Goal: Task Accomplishment & Management: Manage account settings

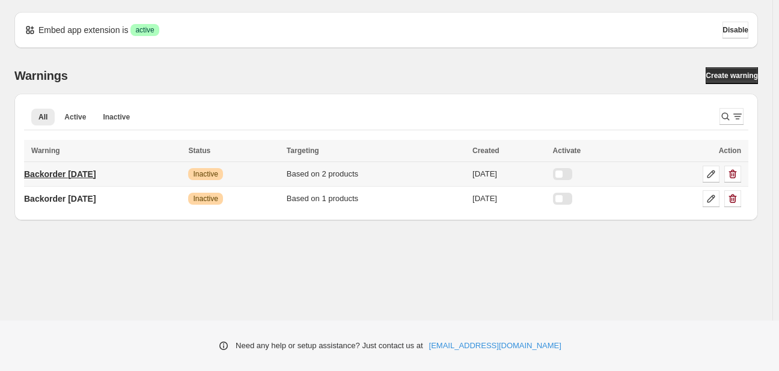
click at [69, 171] on p "Backorder [DATE]" at bounding box center [60, 174] width 72 height 12
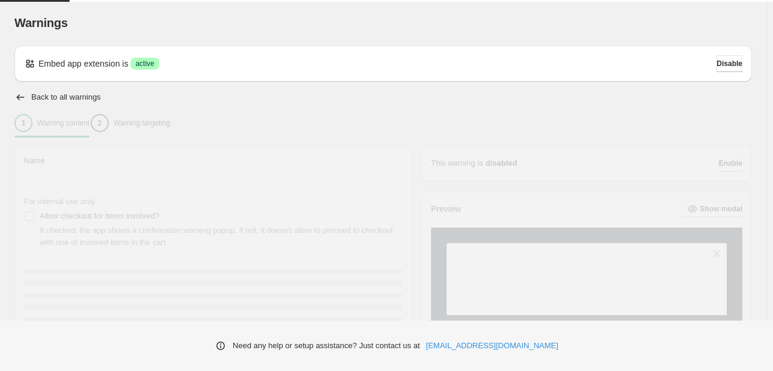
type input "**********"
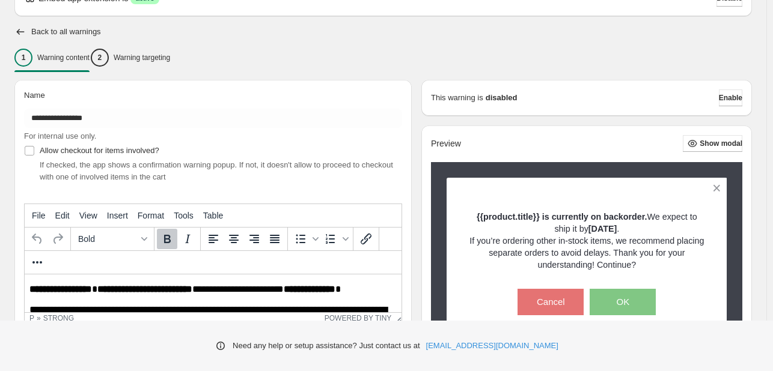
scroll to position [60, 0]
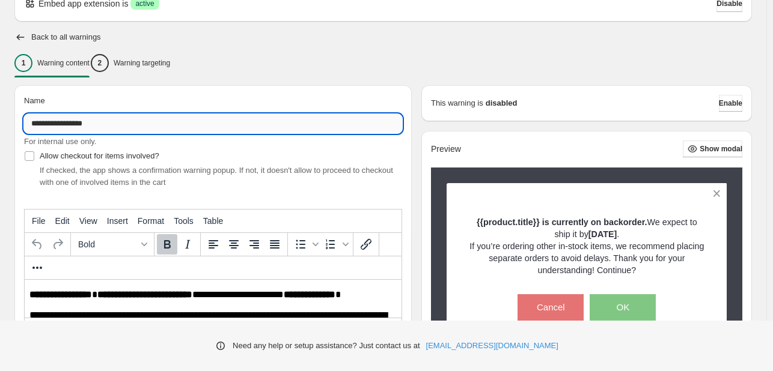
drag, startPoint x: 95, startPoint y: 123, endPoint x: 67, endPoint y: 123, distance: 27.6
click at [67, 123] on input "**********" at bounding box center [213, 123] width 378 height 19
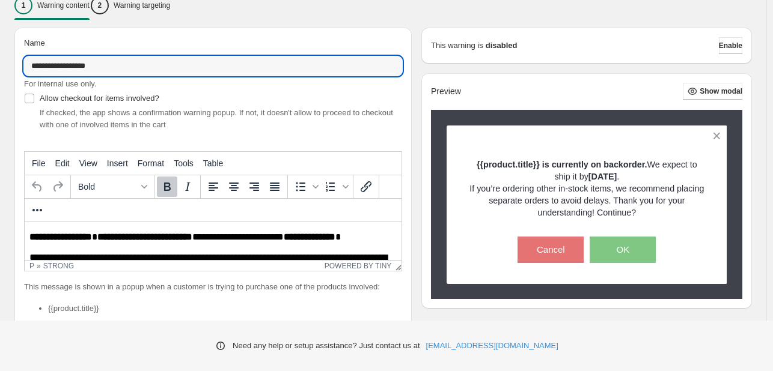
scroll to position [120, 0]
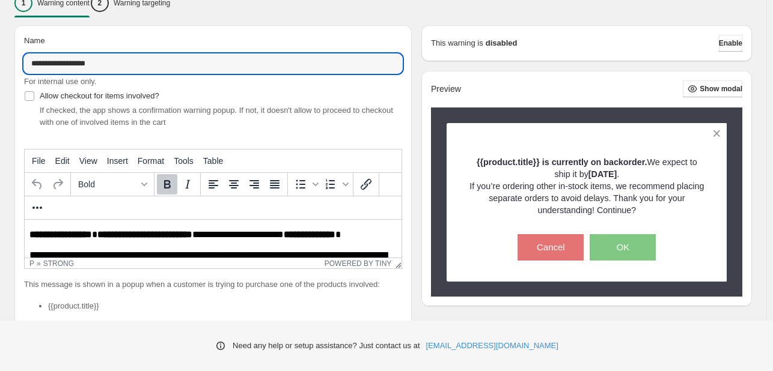
type input "**********"
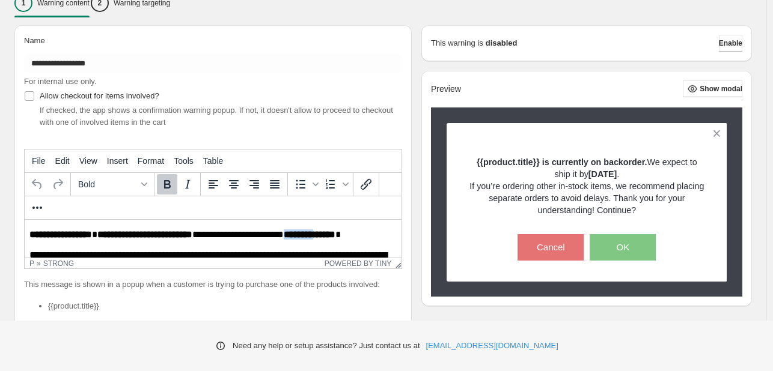
drag, startPoint x: 335, startPoint y: 235, endPoint x: 297, endPoint y: 239, distance: 38.0
click at [297, 239] on strong "**********" at bounding box center [310, 234] width 52 height 9
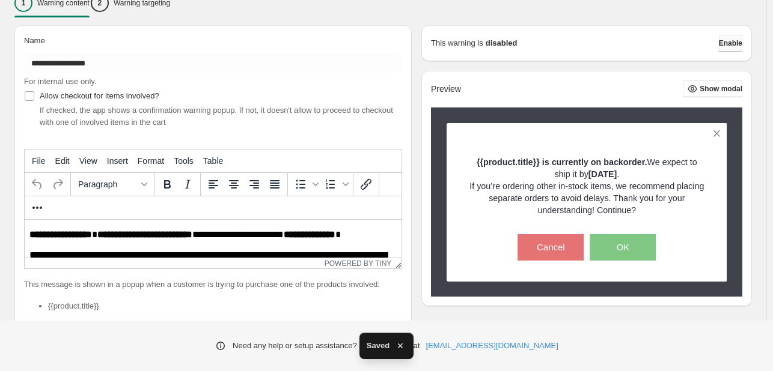
click at [741, 42] on button "Enable" at bounding box center [730, 43] width 23 height 17
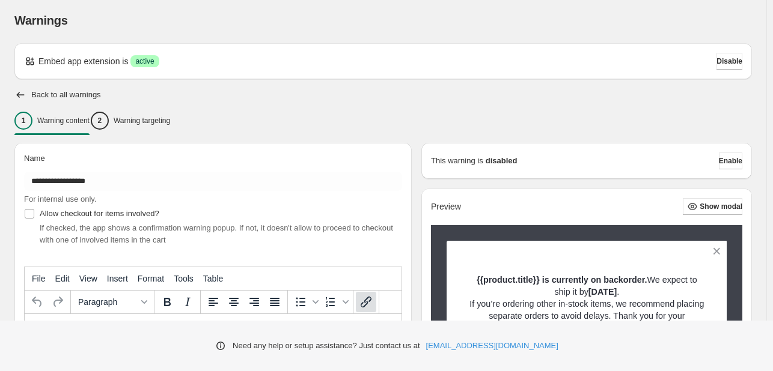
scroll to position [0, 0]
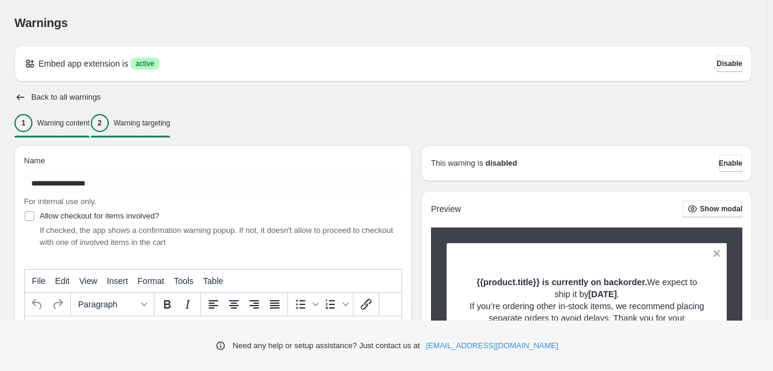
click at [170, 120] on p "Warning targeting" at bounding box center [142, 123] width 56 height 10
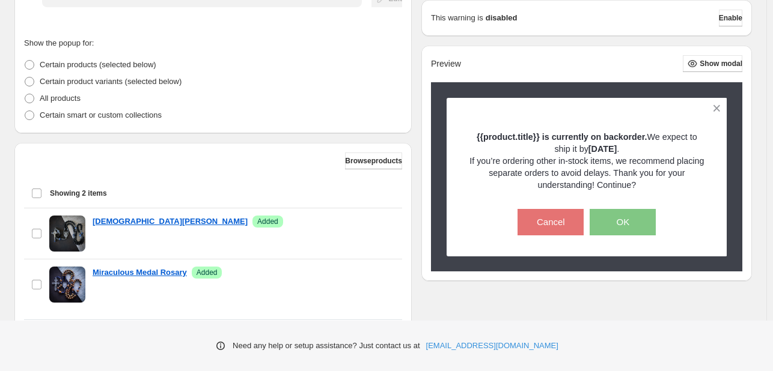
scroll to position [329, 0]
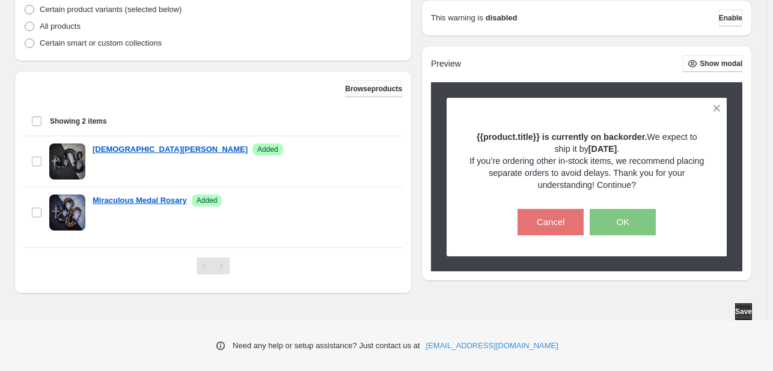
click at [365, 90] on span "Browse products" at bounding box center [373, 89] width 57 height 10
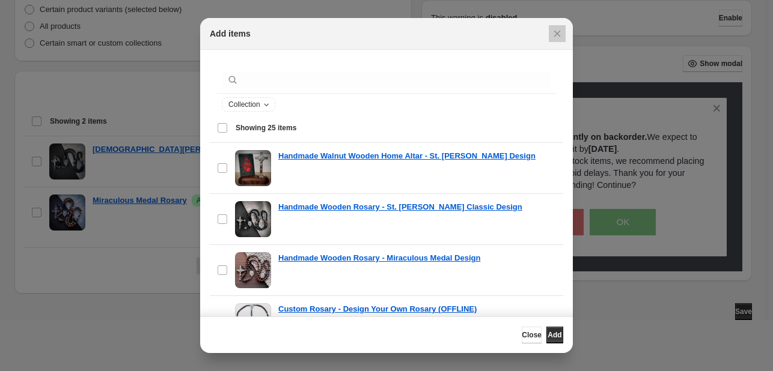
click at [151, 97] on div at bounding box center [386, 185] width 773 height 371
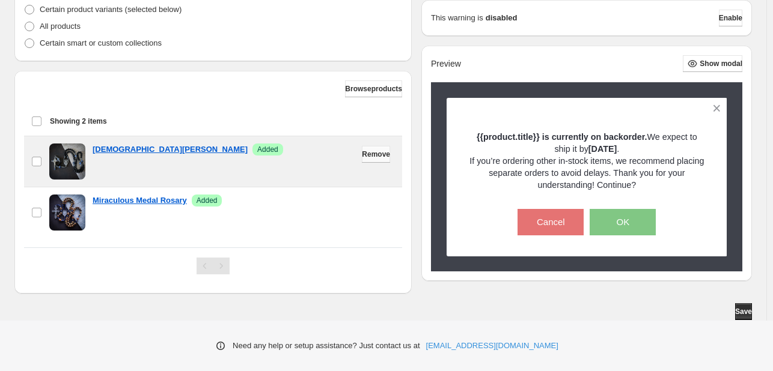
click at [377, 157] on span "Remove" at bounding box center [376, 155] width 28 height 10
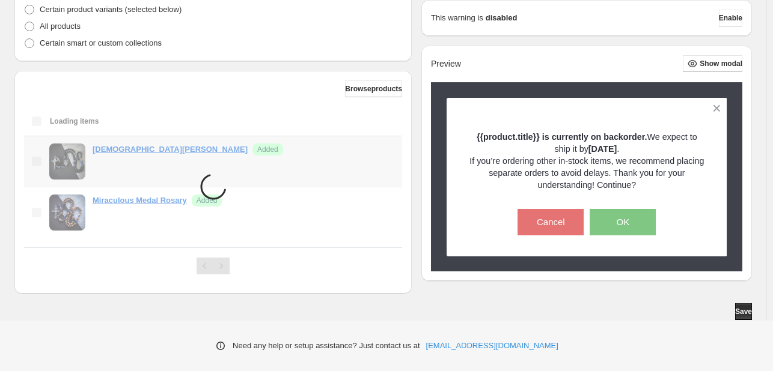
scroll to position [278, 0]
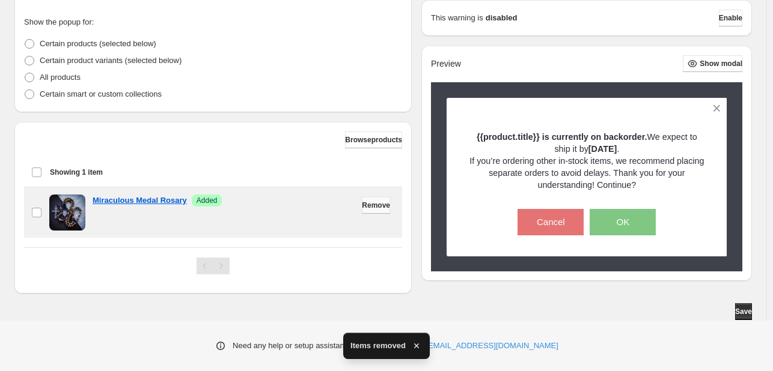
click at [362, 207] on span "Remove" at bounding box center [376, 206] width 28 height 10
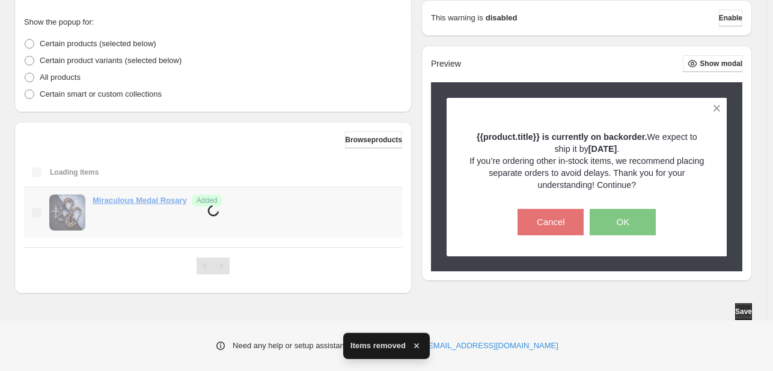
scroll to position [220, 0]
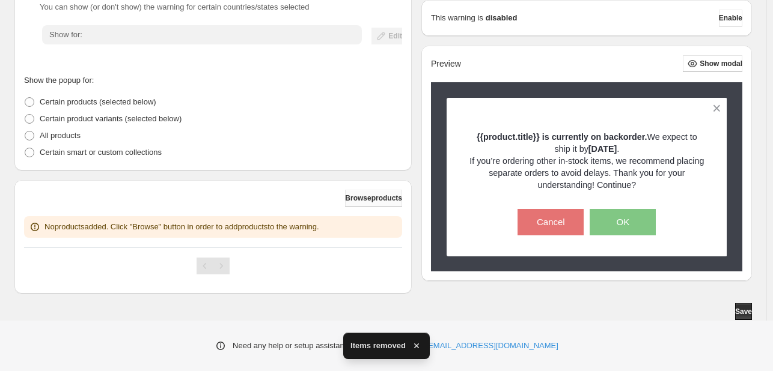
click at [373, 195] on span "Browse products" at bounding box center [373, 198] width 57 height 10
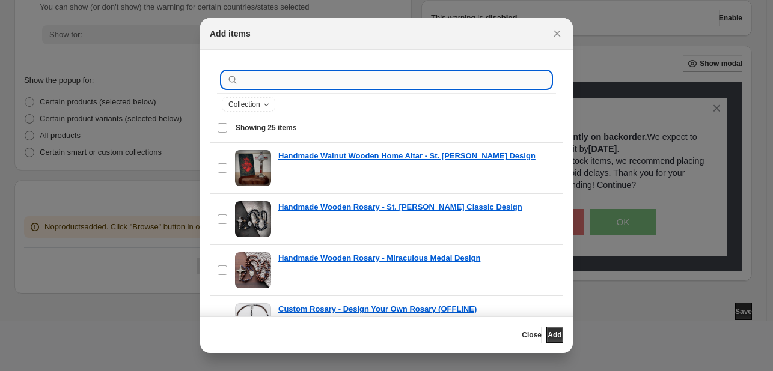
click at [321, 80] on input ":r1b:" at bounding box center [396, 79] width 310 height 17
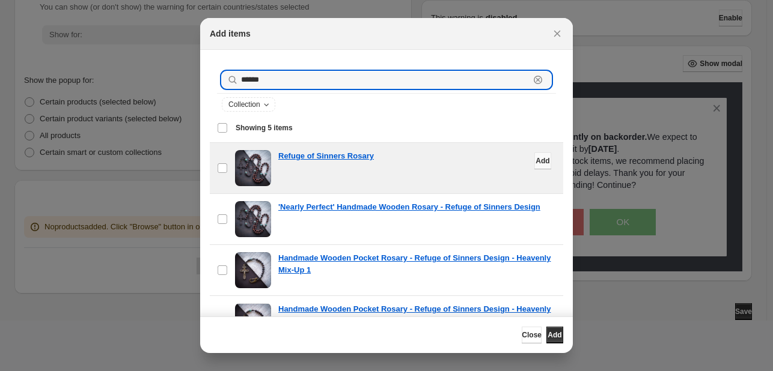
type input "******"
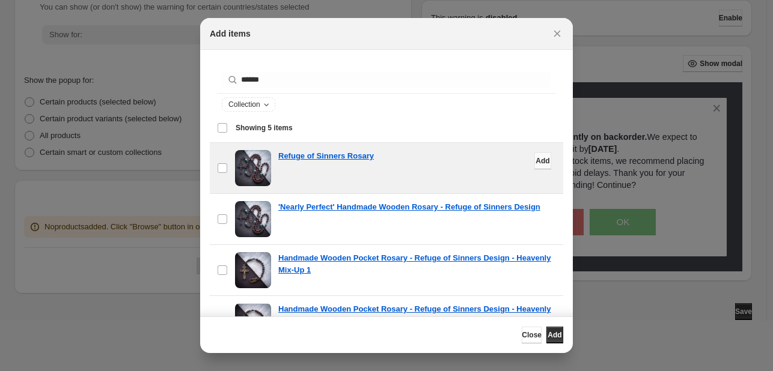
click at [535, 160] on span "Add" at bounding box center [542, 161] width 14 height 10
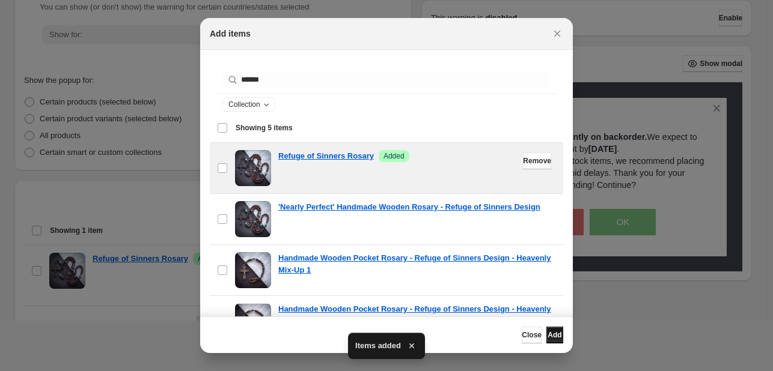
click at [547, 336] on span "Add" at bounding box center [554, 335] width 14 height 10
click at [561, 32] on icon "Close" at bounding box center [557, 34] width 12 height 12
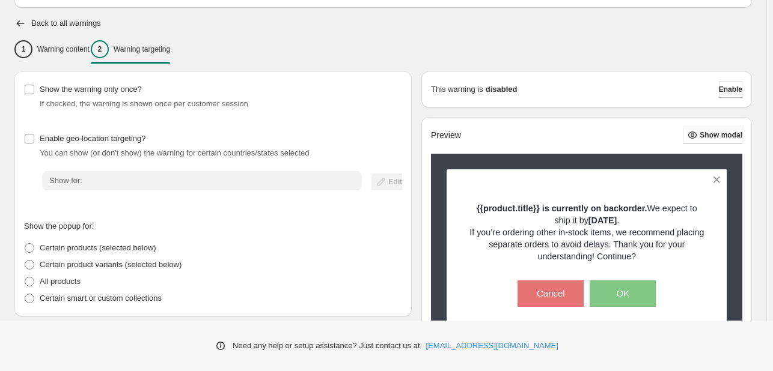
scroll to position [0, 0]
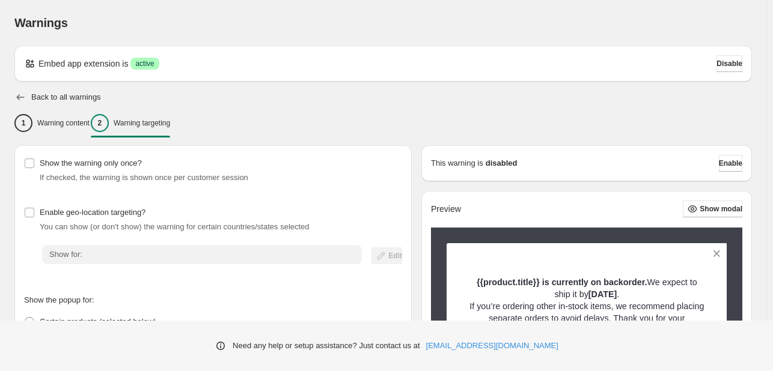
click at [24, 100] on icon "button" at bounding box center [20, 97] width 12 height 12
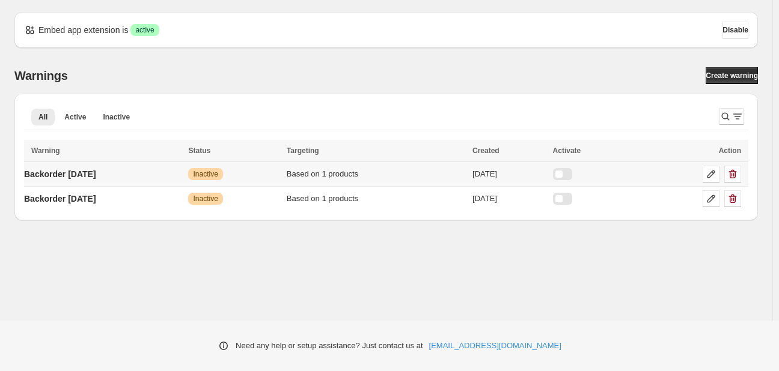
click at [572, 171] on div at bounding box center [562, 174] width 19 height 12
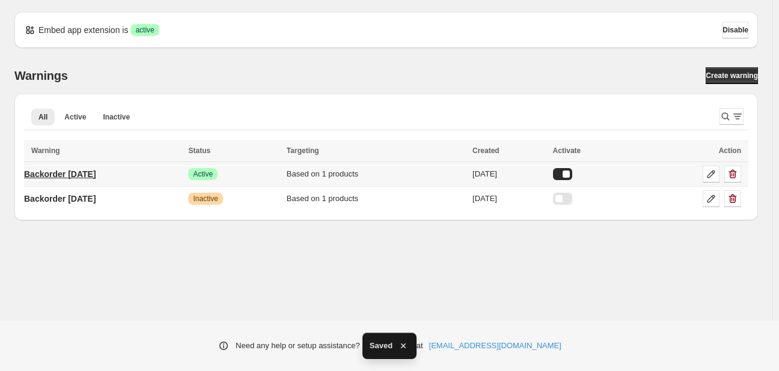
click at [84, 169] on p "Backorder [DATE]" at bounding box center [60, 174] width 72 height 12
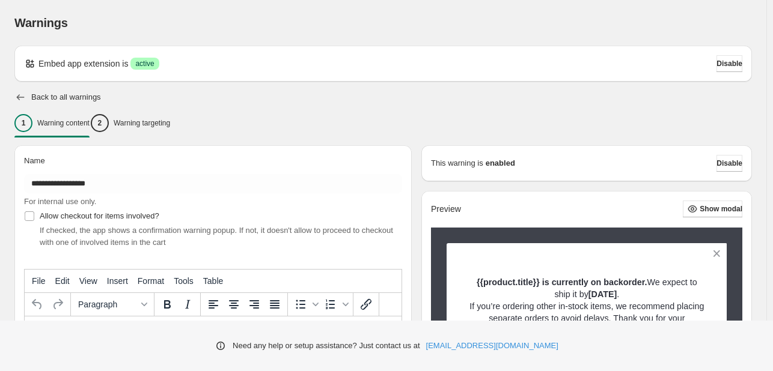
click at [22, 97] on icon "button" at bounding box center [20, 97] width 12 height 12
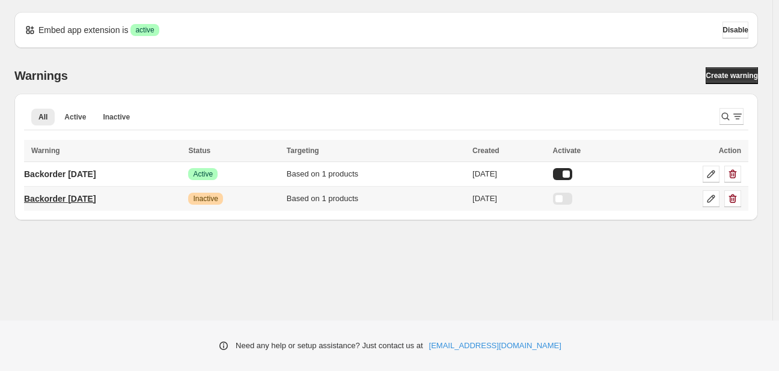
click at [77, 198] on p "Backorder [DATE]" at bounding box center [60, 199] width 72 height 12
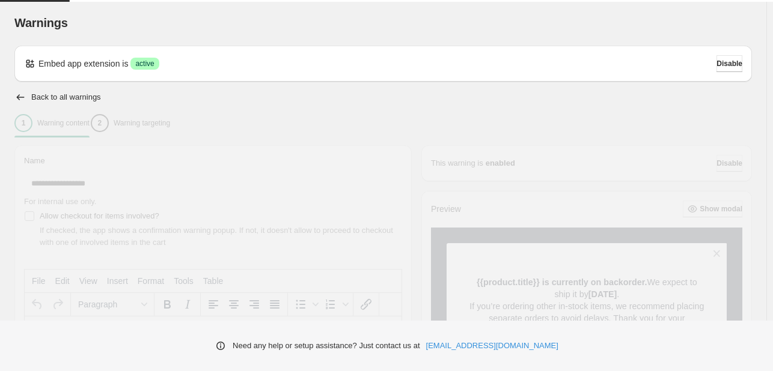
type input "**********"
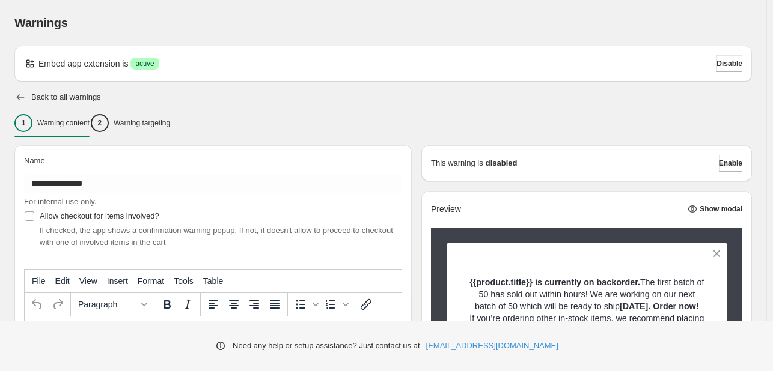
click at [22, 97] on icon "button" at bounding box center [20, 97] width 12 height 12
